Goal: Transaction & Acquisition: Purchase product/service

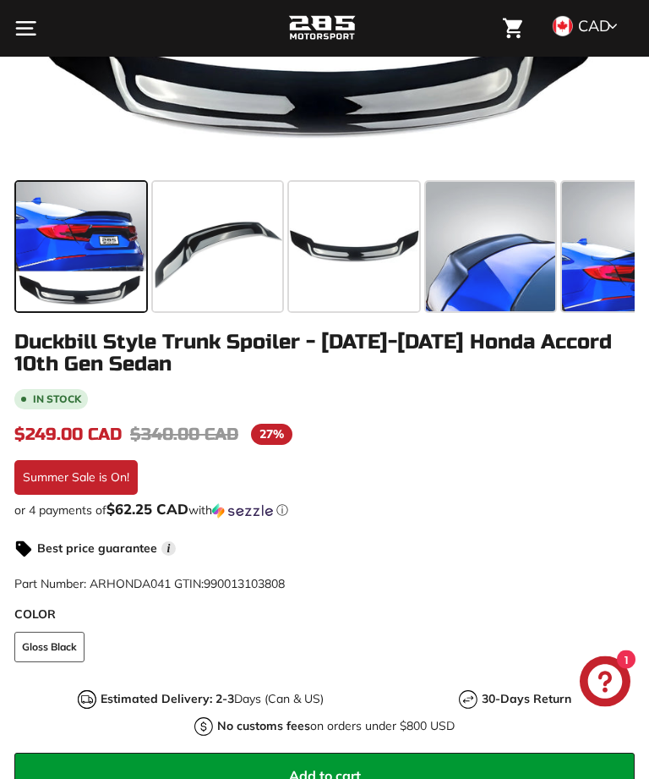
scroll to position [667, 0]
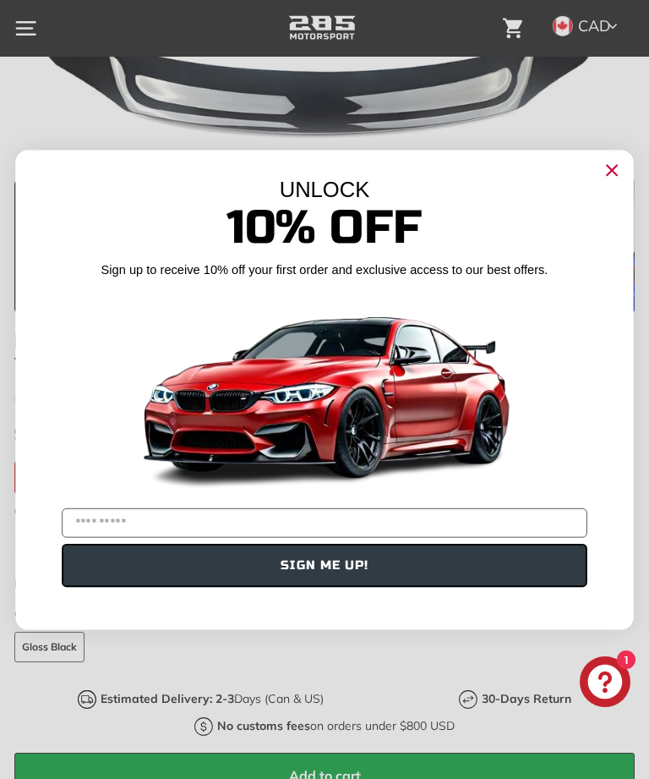
click at [616, 182] on circle "Close dialog" at bounding box center [612, 170] width 24 height 24
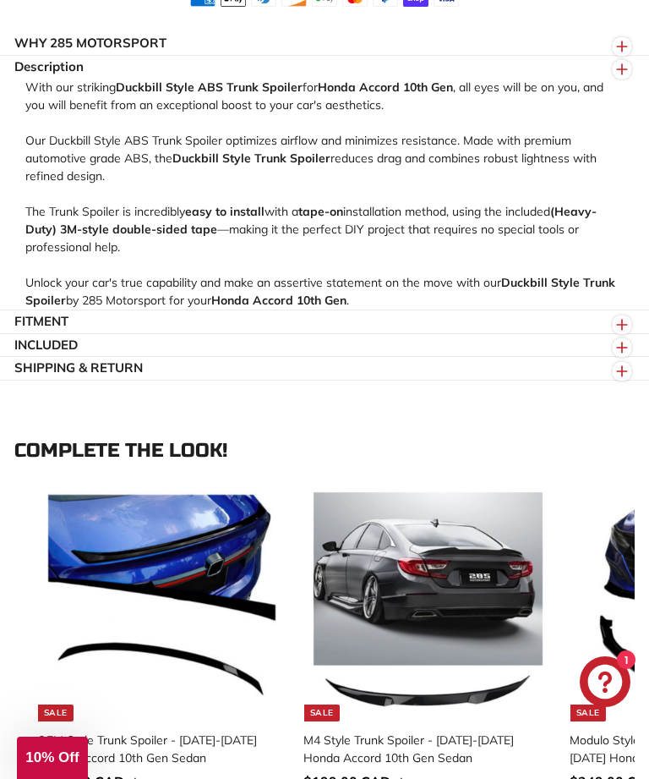
scroll to position [1816, 0]
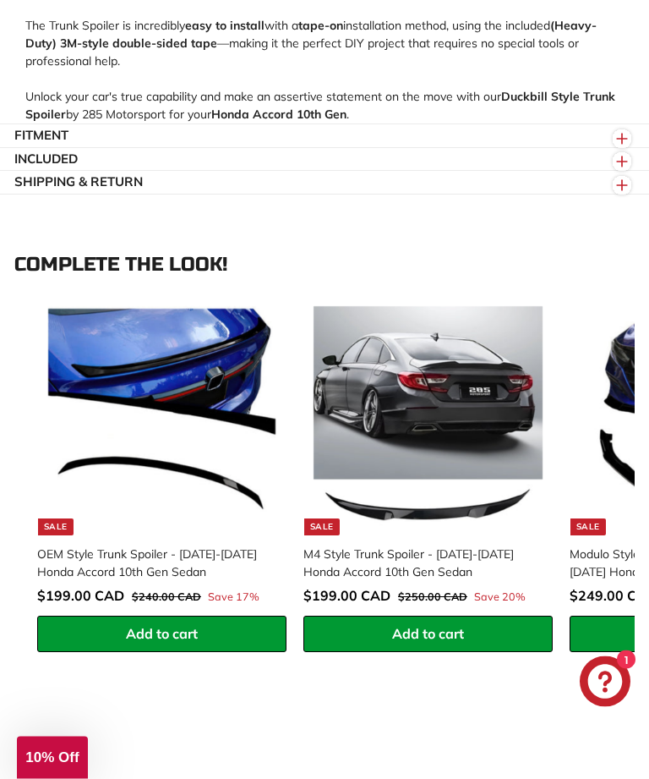
click at [626, 195] on circle "button" at bounding box center [622, 186] width 19 height 19
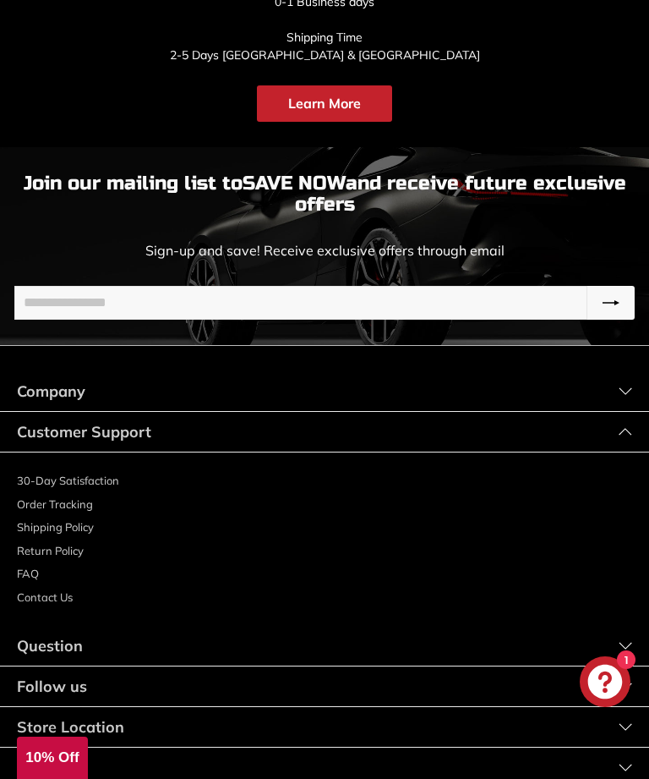
scroll to position [4654, 0]
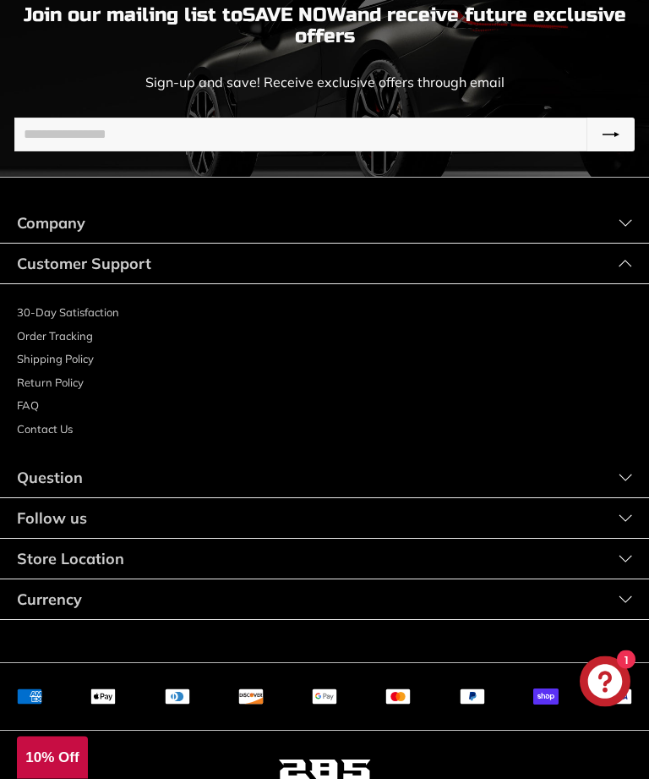
click at [636, 580] on div "Store Location" at bounding box center [324, 559] width 649 height 41
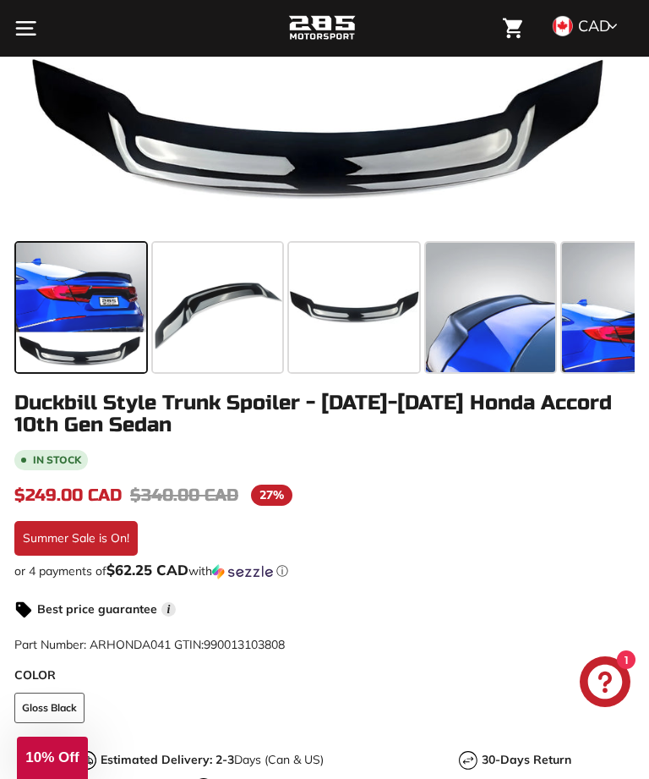
scroll to position [0, 0]
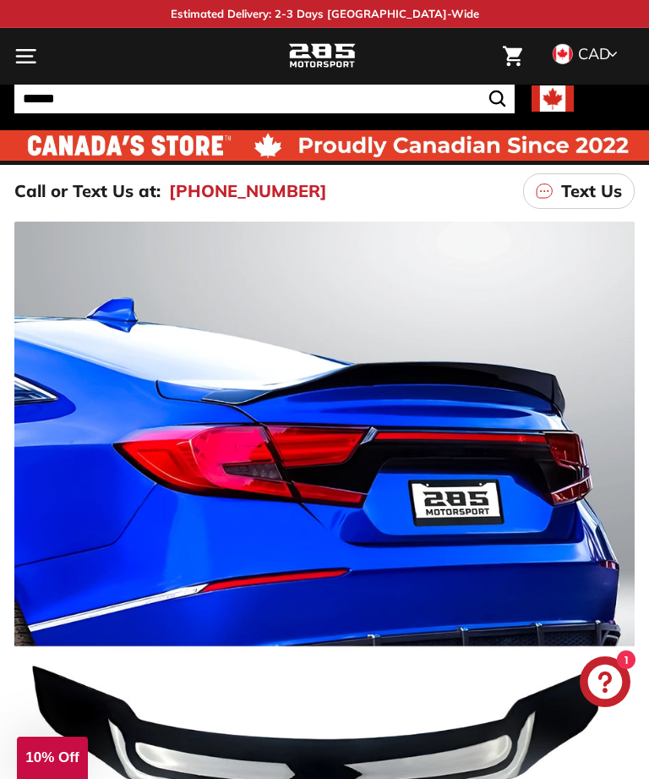
click at [45, 63] on button ". . . Site navigation" at bounding box center [26, 56] width 40 height 50
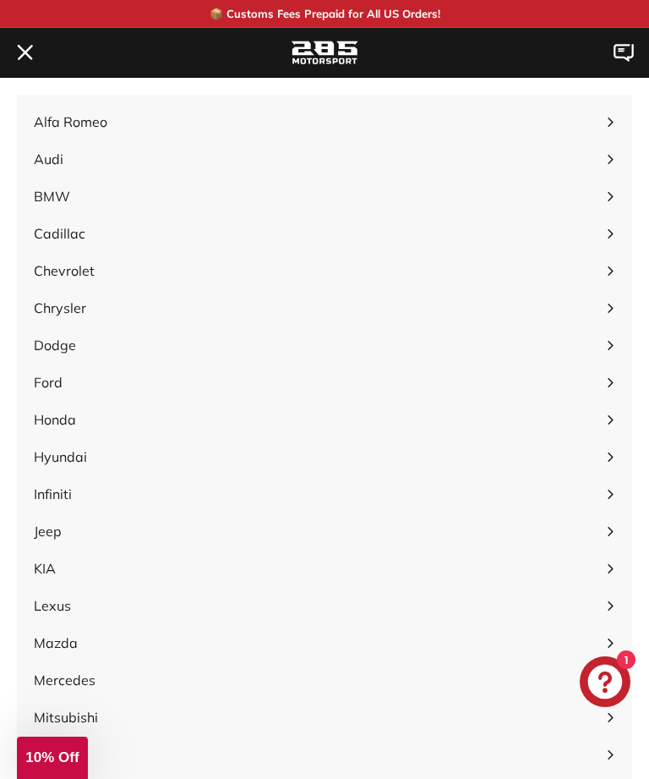
click at [41, 426] on span "Honda Expand submenu" at bounding box center [324, 419] width 615 height 37
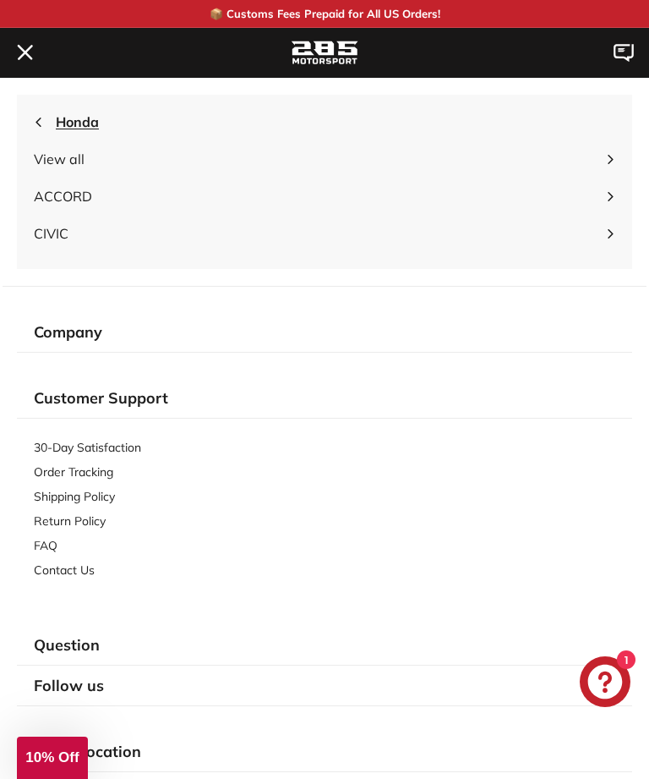
click at [52, 206] on span "ACCORD" at bounding box center [316, 196] width 564 height 20
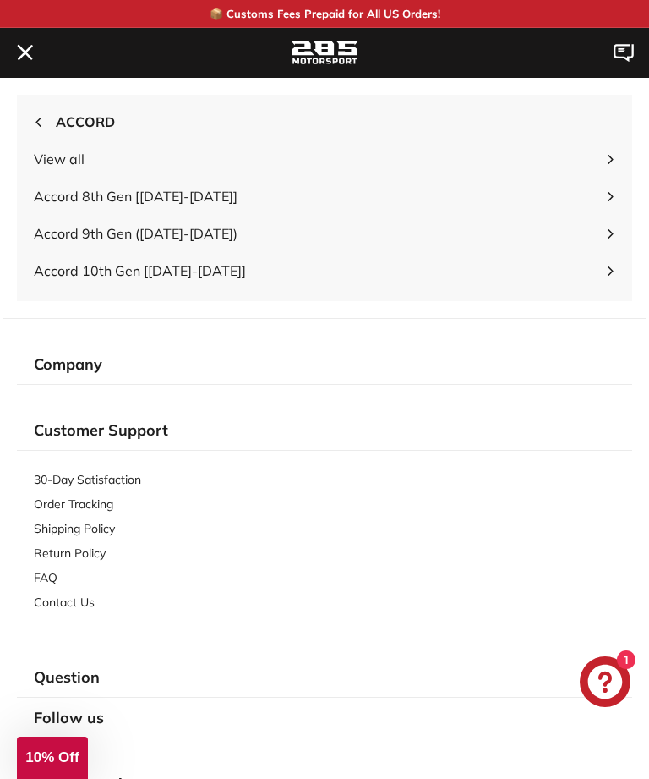
click at [59, 276] on span "Accord 10th Gen [[DATE]-[DATE]]" at bounding box center [316, 270] width 564 height 20
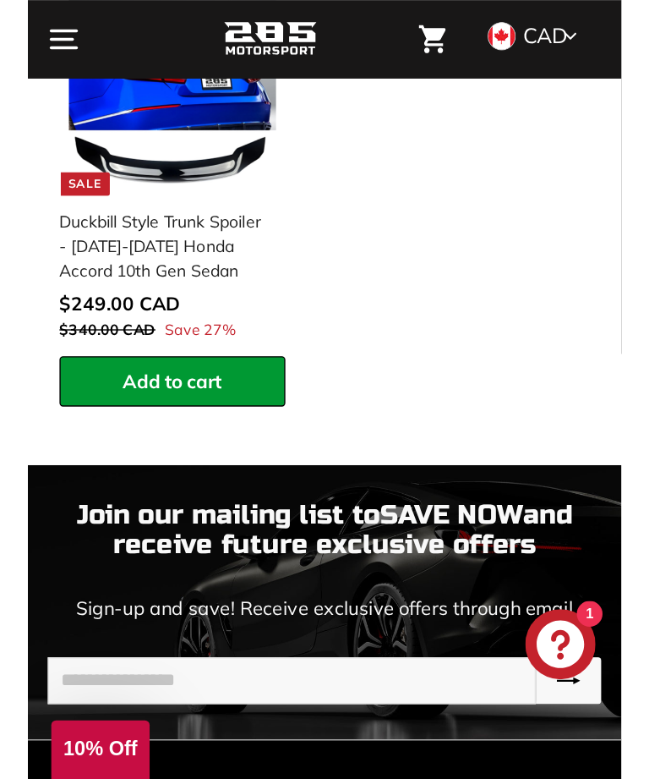
scroll to position [1616, 0]
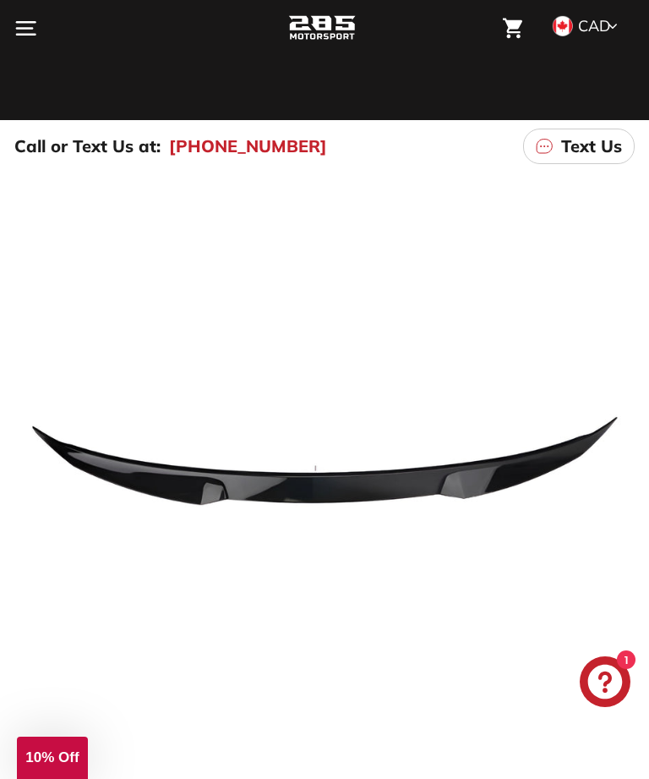
scroll to position [43, 0]
